Goal: Task Accomplishment & Management: Use online tool/utility

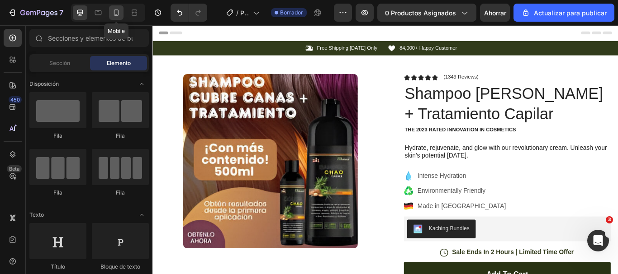
click at [119, 15] on icon at bounding box center [116, 12] width 9 height 9
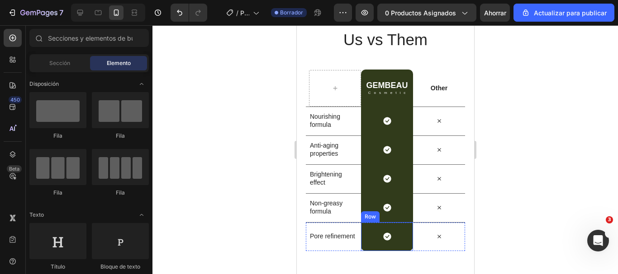
scroll to position [2623, 0]
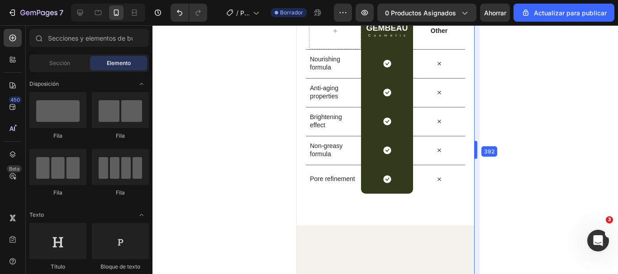
drag, startPoint x: 176, startPoint y: 180, endPoint x: 472, endPoint y: 198, distance: 296.3
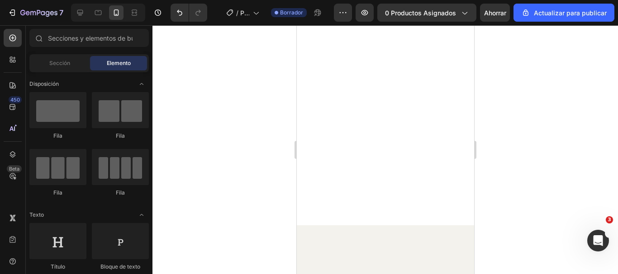
scroll to position [24, 0]
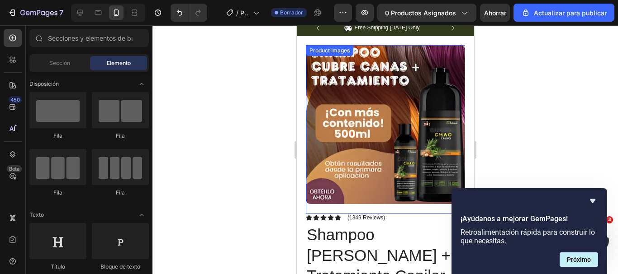
click at [352, 136] on img at bounding box center [384, 124] width 159 height 159
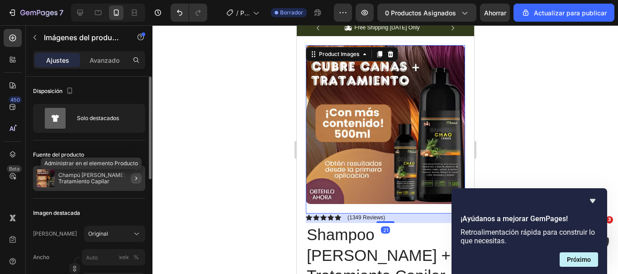
click at [136, 181] on icon "button" at bounding box center [136, 178] width 7 height 7
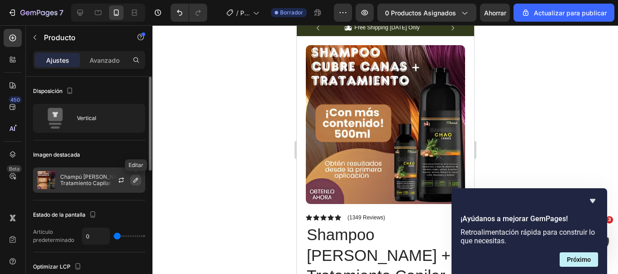
click at [138, 185] on button "button" at bounding box center [135, 180] width 11 height 11
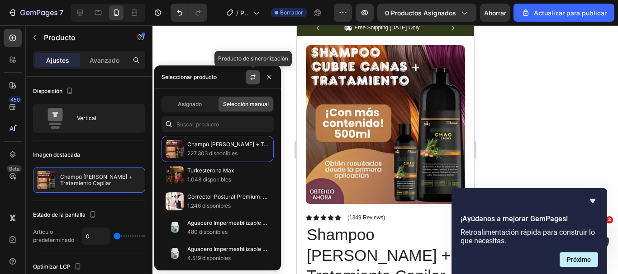
click at [254, 77] on icon "button" at bounding box center [252, 77] width 7 height 7
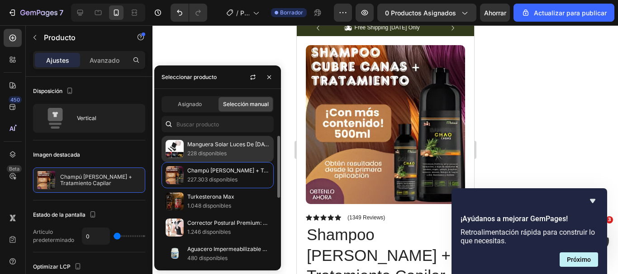
click at [238, 142] on font "Manguera Solar Luces De [DATE] 20m" at bounding box center [236, 144] width 99 height 7
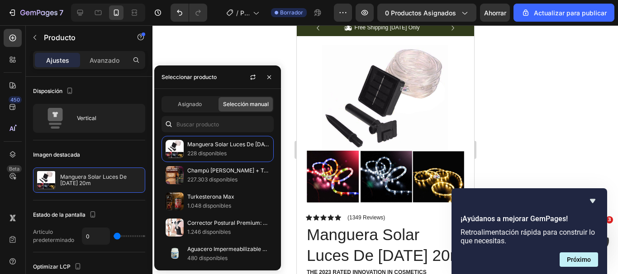
click at [240, 48] on div at bounding box center [384, 149] width 465 height 249
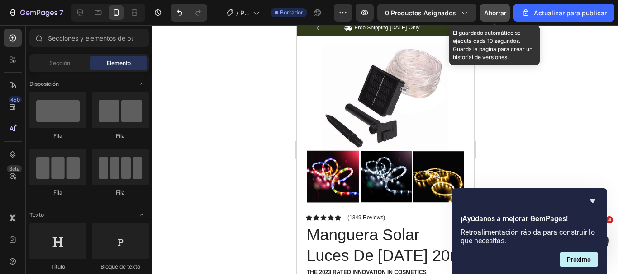
click at [494, 19] on button "Ahorrar" at bounding box center [495, 13] width 30 height 18
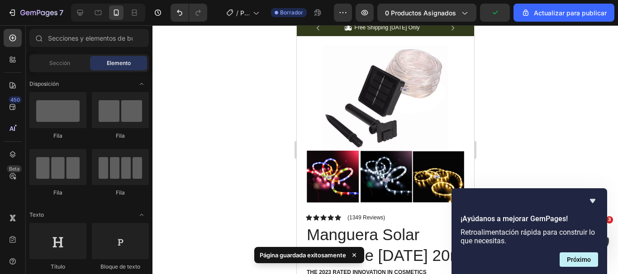
click at [517, 118] on div at bounding box center [384, 149] width 465 height 249
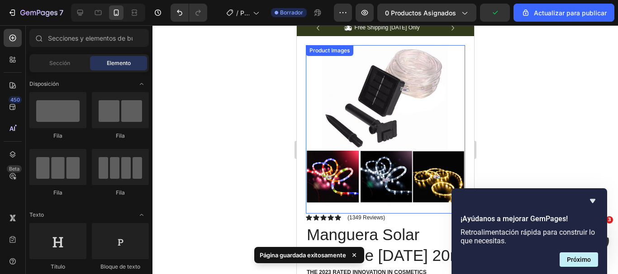
click at [381, 166] on img at bounding box center [384, 124] width 159 height 159
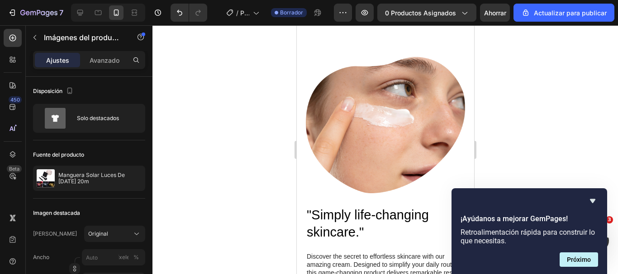
scroll to position [793, 0]
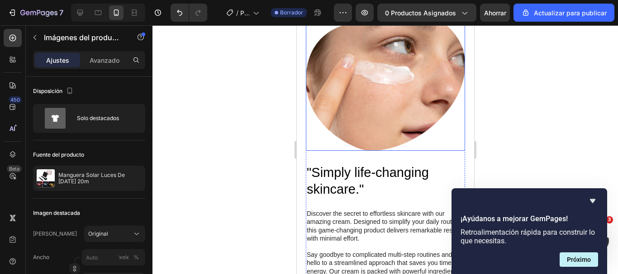
click at [378, 110] on img at bounding box center [384, 82] width 159 height 137
